Goal: Task Accomplishment & Management: Manage account settings

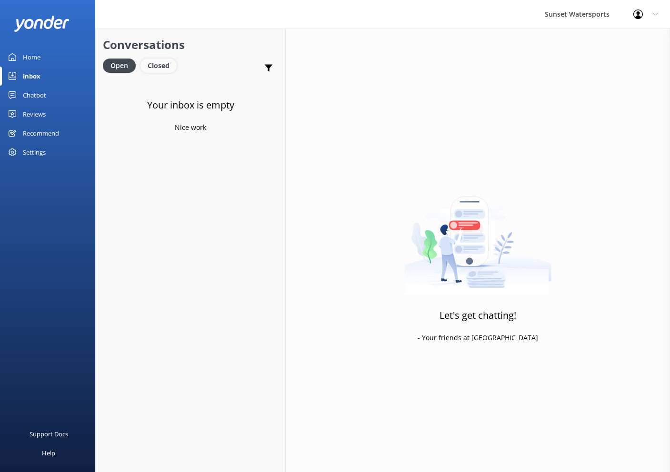
click at [151, 61] on div "Closed" at bounding box center [158, 66] width 36 height 14
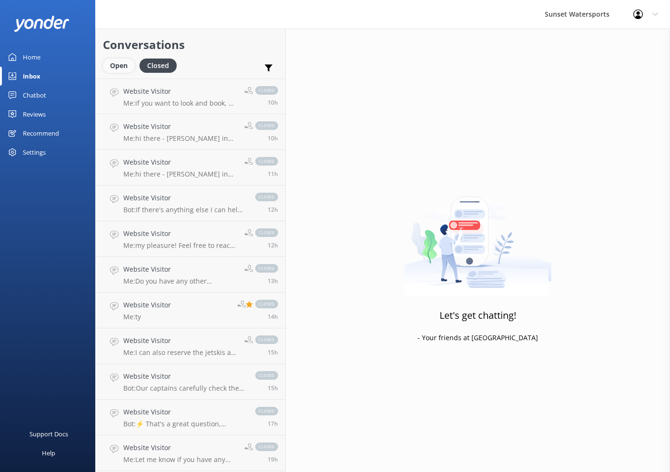
click at [114, 62] on div "Open" at bounding box center [119, 66] width 32 height 14
